Goal: Task Accomplishment & Management: Manage account settings

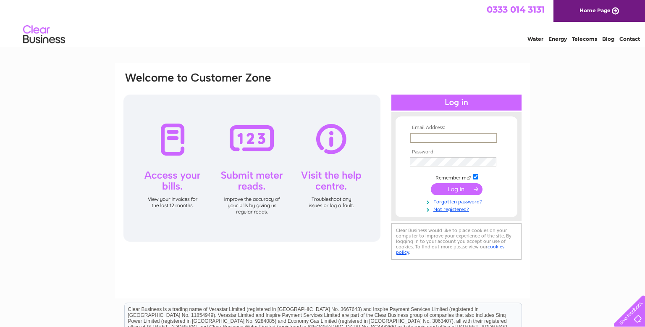
click at [456, 138] on input "text" at bounding box center [453, 138] width 87 height 10
type input "jane.bethune@btinternet.com"
click at [465, 186] on input "submit" at bounding box center [457, 188] width 52 height 12
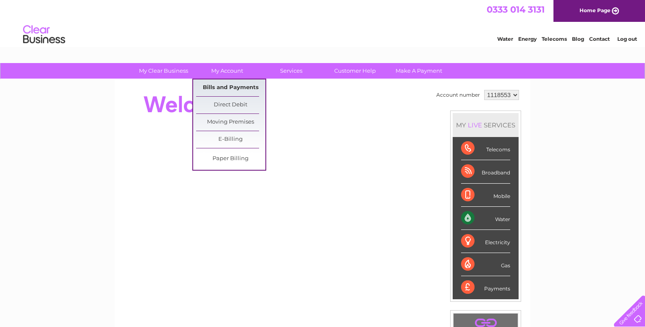
click at [248, 87] on link "Bills and Payments" at bounding box center [230, 87] width 69 height 17
